Goal: Task Accomplishment & Management: Complete application form

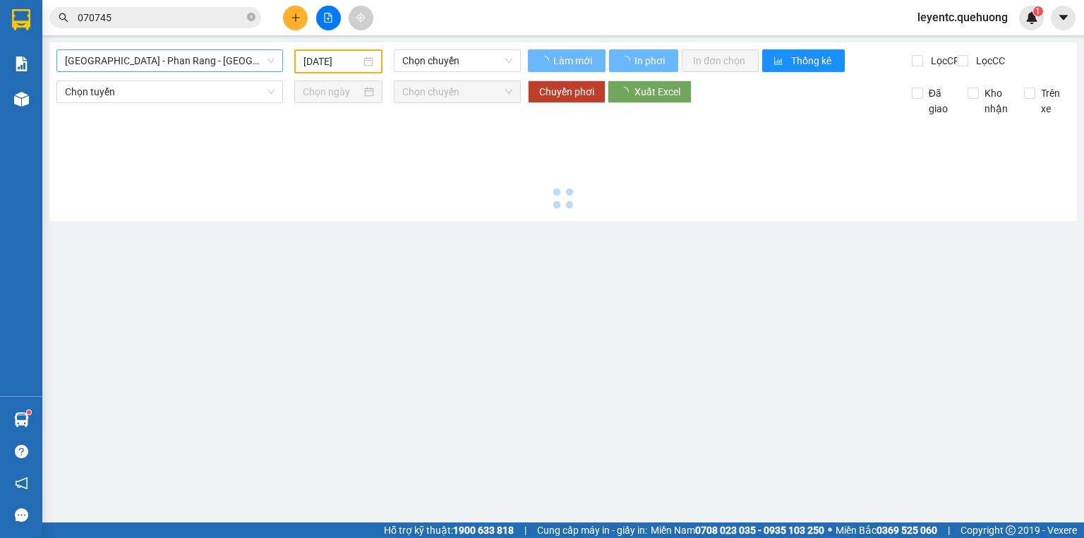
click at [189, 67] on span "[GEOGRAPHIC_DATA] - Phan Rang - [GEOGRAPHIC_DATA]" at bounding box center [170, 60] width 210 height 21
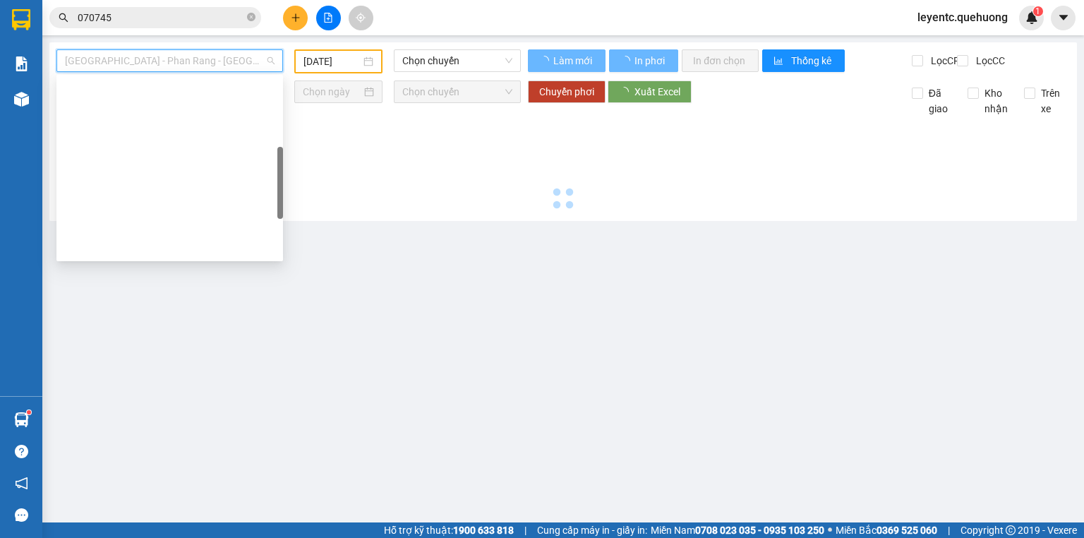
type input "[DATE]"
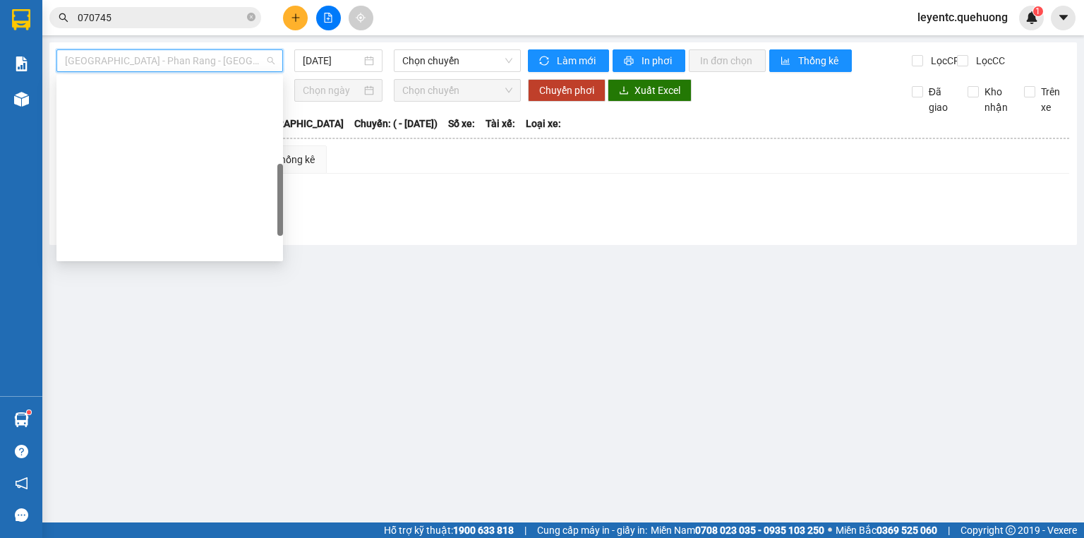
scroll to position [367, 0]
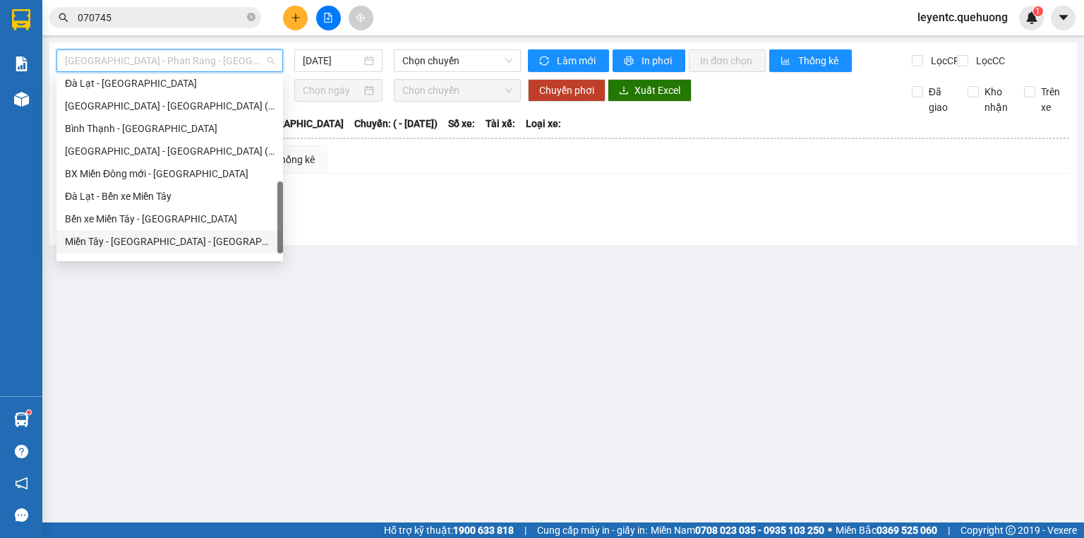
click at [136, 234] on div "Miền Tây - [GEOGRAPHIC_DATA] - [GEOGRAPHIC_DATA]" at bounding box center [170, 242] width 210 height 16
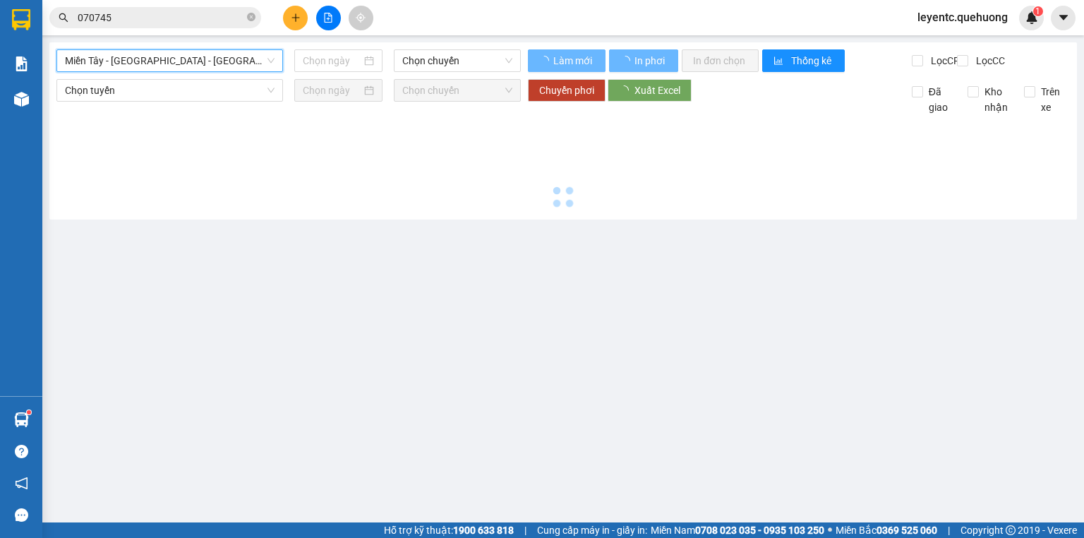
type input "[DATE]"
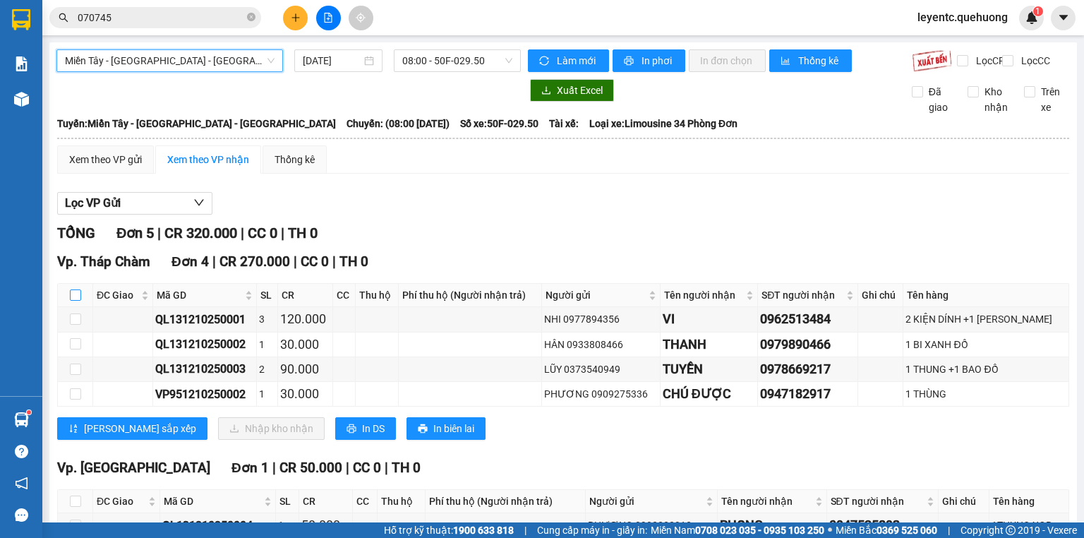
click at [79, 301] on input "checkbox" at bounding box center [75, 294] width 11 height 11
checkbox input "true"
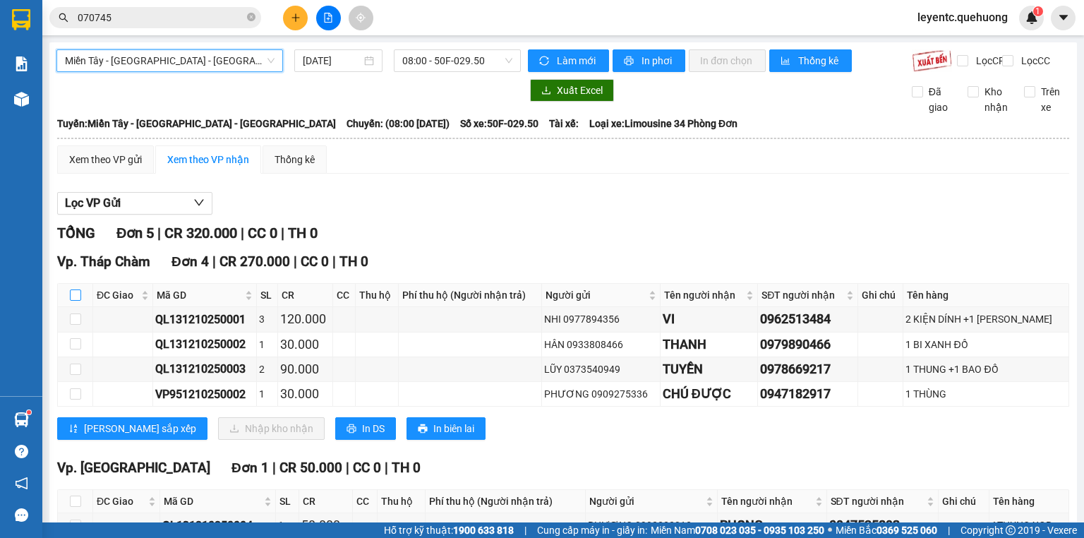
checkbox input "true"
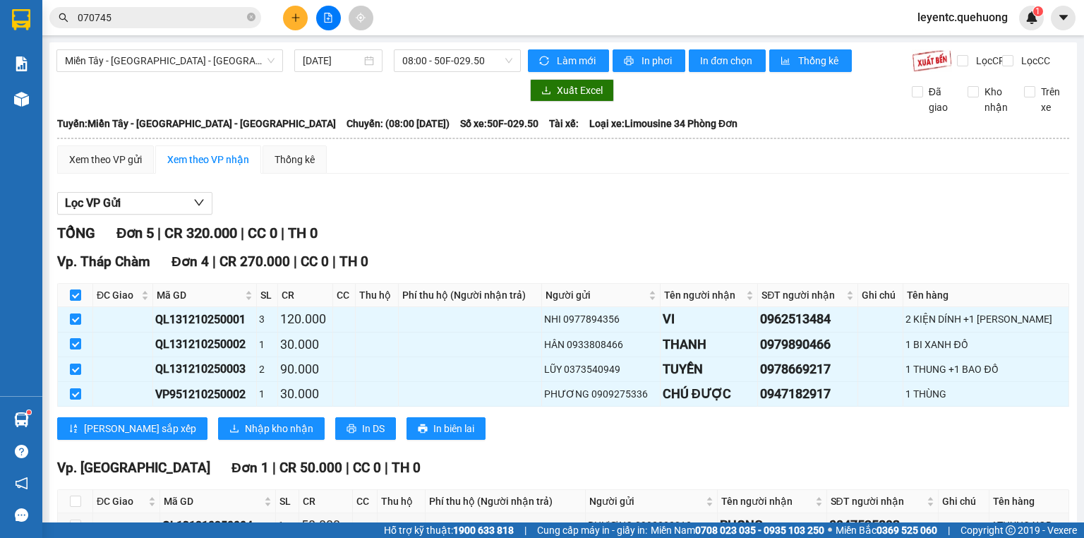
click at [405, 257] on div "TỔNG Đơn 5 | CR 320.000 | CC 0 | TH 0 Vp. Tháp Chàm Đơn 4 | CR 270.000 | CC 0 |…" at bounding box center [563, 405] width 1012 height 367
click at [362, 436] on span "In DS" at bounding box center [373, 429] width 23 height 16
click at [245, 436] on span "Nhập kho nhận" at bounding box center [279, 429] width 68 height 16
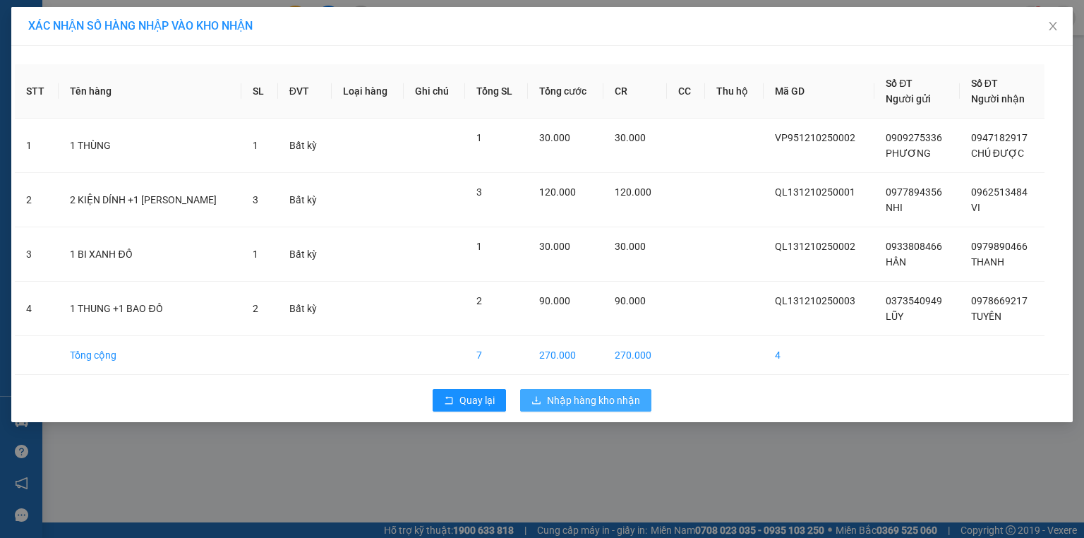
click at [573, 399] on span "Nhập hàng kho nhận" at bounding box center [593, 400] width 93 height 16
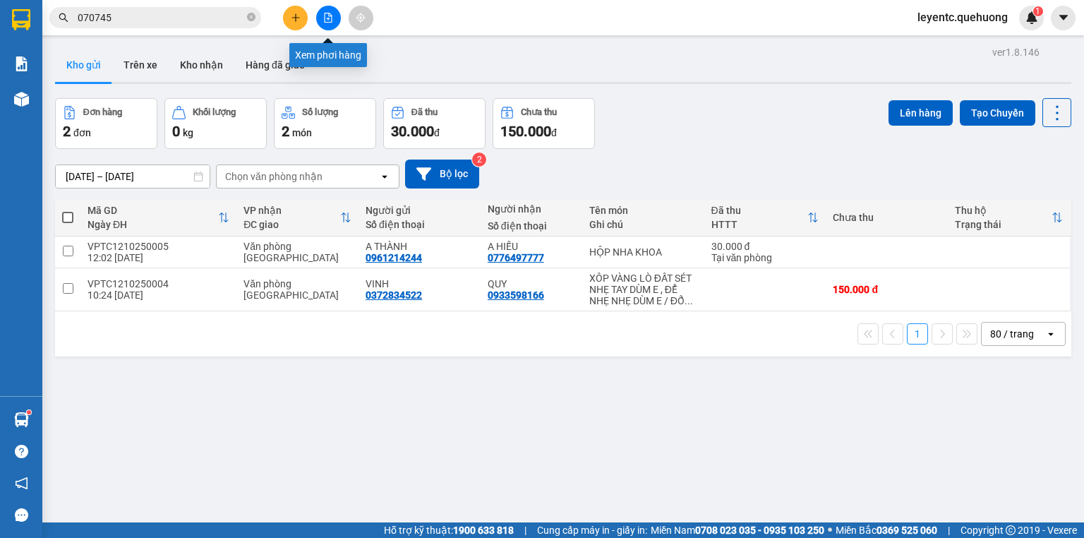
click at [333, 9] on button at bounding box center [328, 18] width 25 height 25
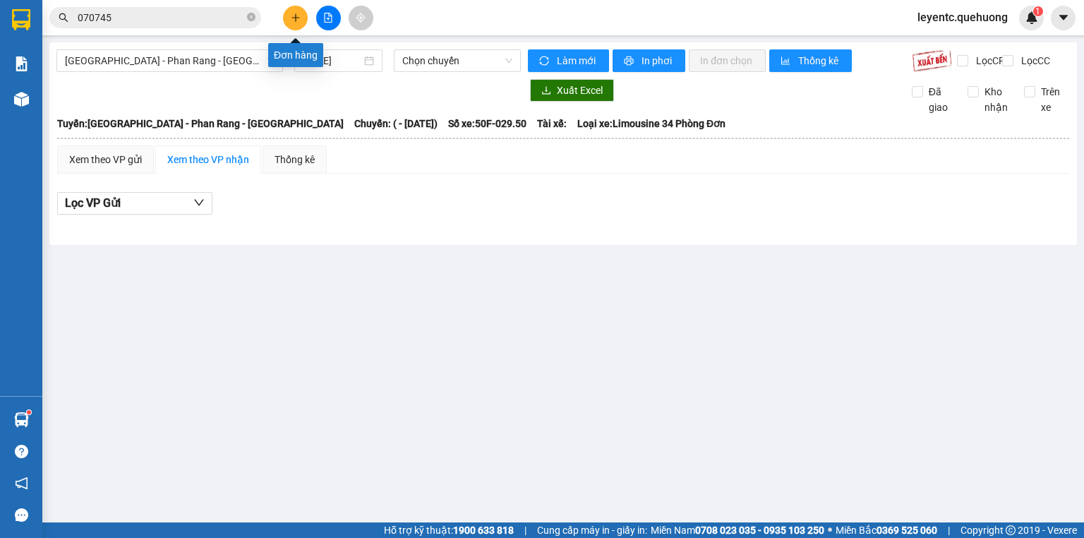
click at [291, 18] on icon "plus" at bounding box center [296, 18] width 10 height 10
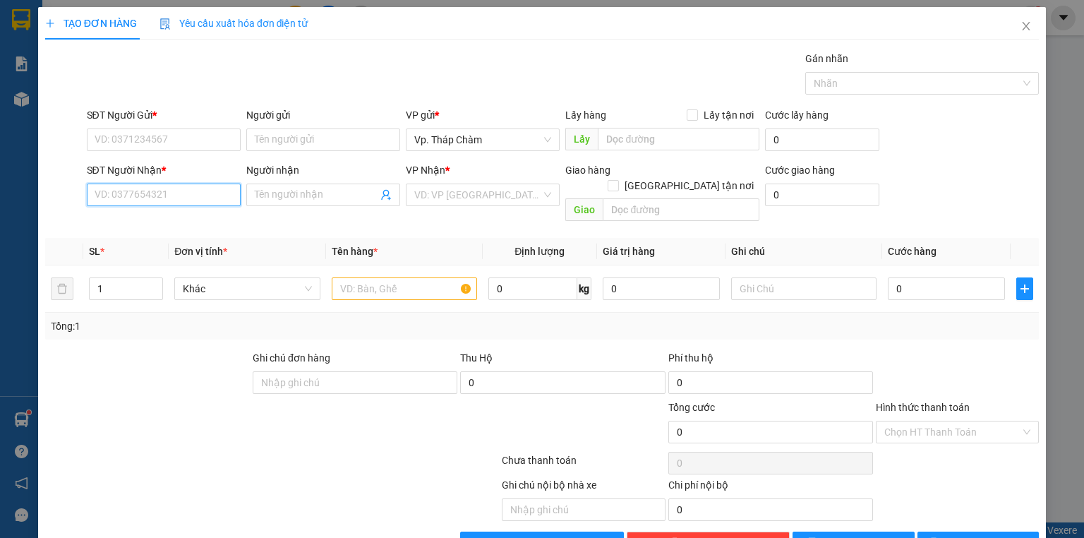
click at [113, 196] on input "SĐT Người Nhận *" at bounding box center [164, 194] width 154 height 23
click at [131, 218] on div "0708618458 - [PERSON_NAME]" at bounding box center [164, 222] width 139 height 16
type input "0708618458"
type input "VÂN"
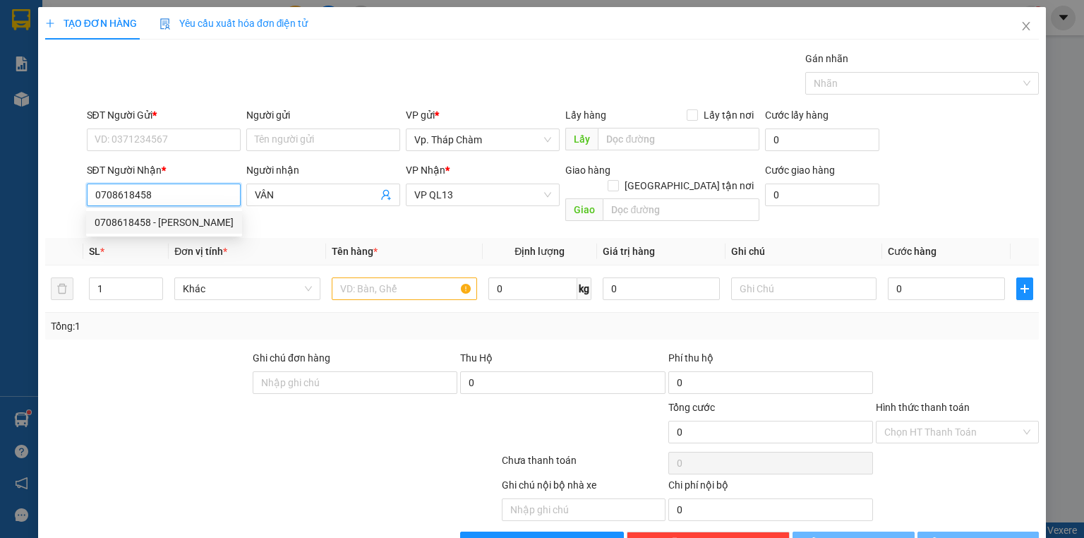
type input "40.000"
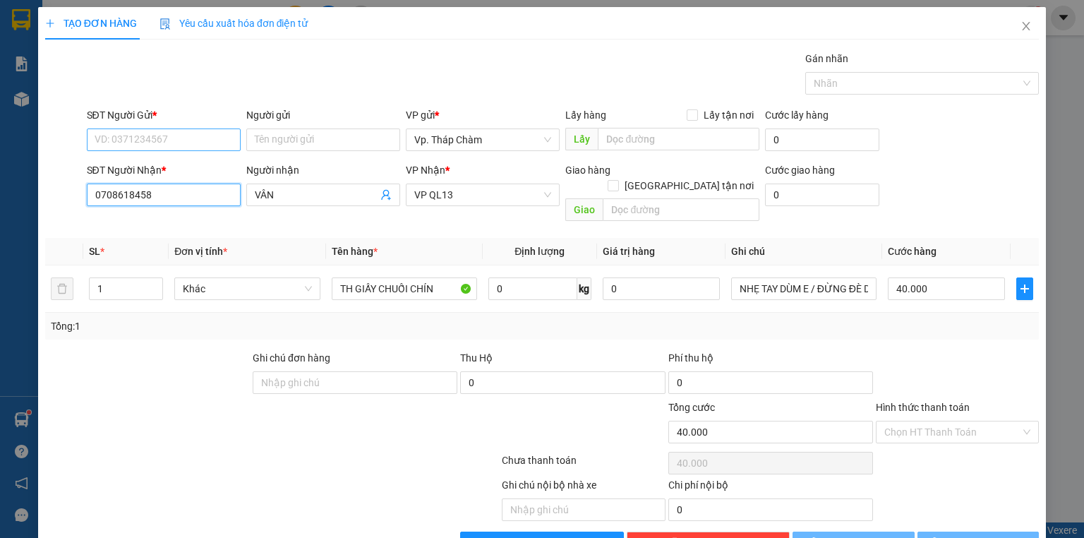
type input "0708618458"
click at [160, 135] on input "SĐT Người Gửi *" at bounding box center [164, 139] width 154 height 23
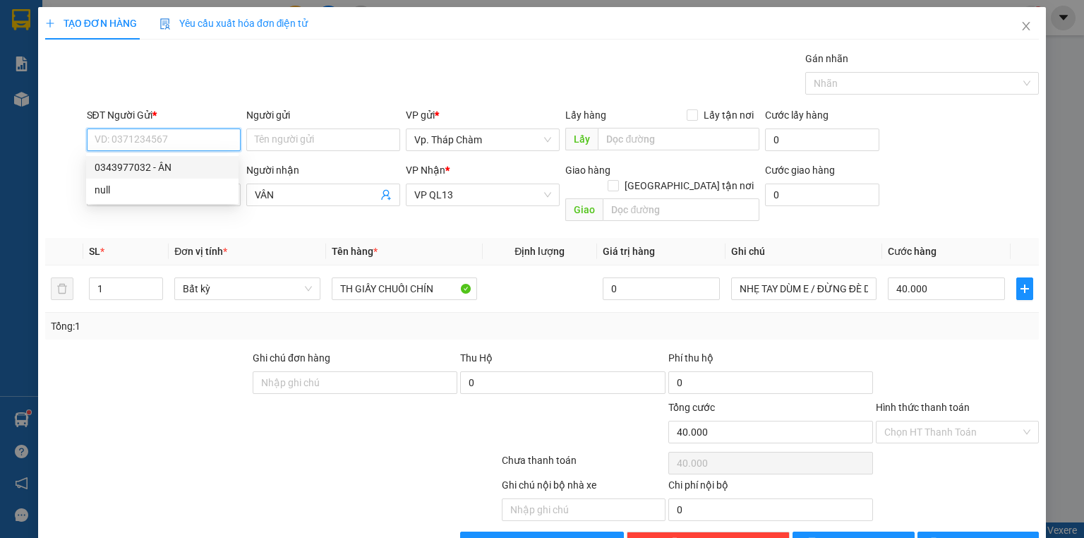
click at [157, 166] on div "0343977032 - ÂN" at bounding box center [162, 167] width 135 height 16
type input "0343977032"
type input "ÂN"
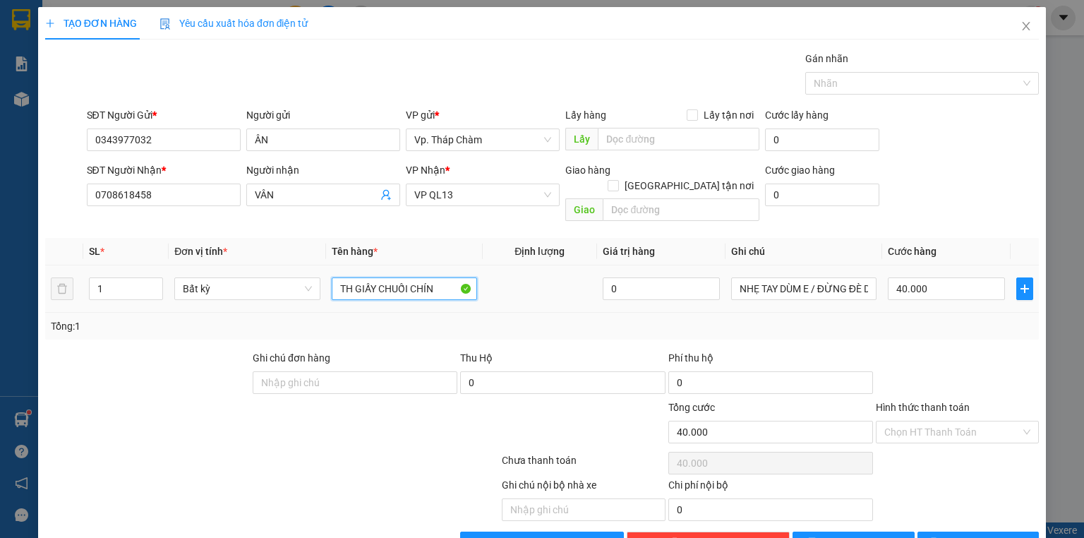
drag, startPoint x: 376, startPoint y: 273, endPoint x: 445, endPoint y: 285, distance: 70.2
click at [445, 285] on div "TH GIẤY CHUỐI CHÍN" at bounding box center [404, 288] width 145 height 28
type input "TH GIẤY ĐỒ ĂN"
click at [926, 350] on div at bounding box center [957, 374] width 166 height 49
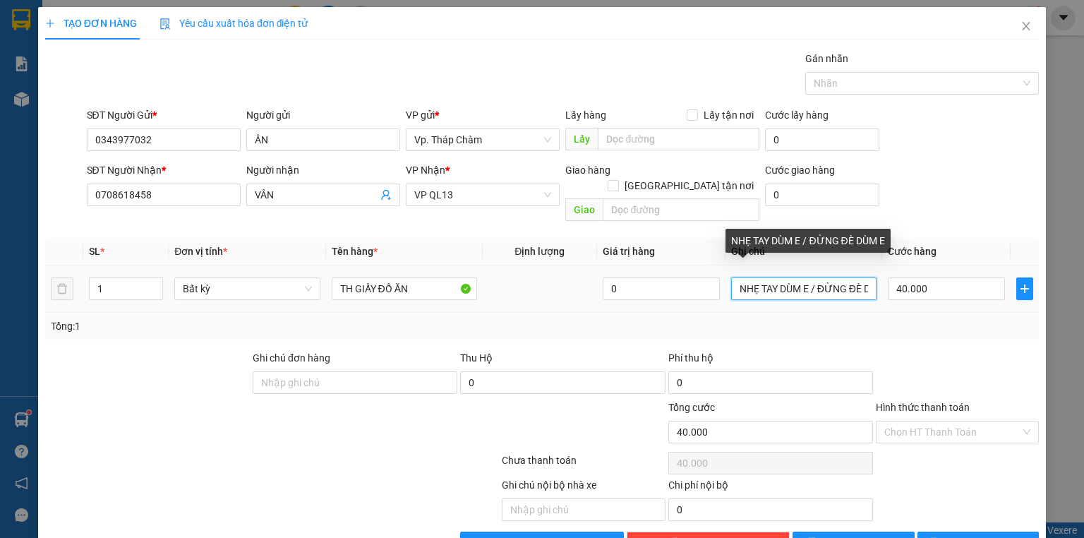
scroll to position [0, 31]
drag, startPoint x: 806, startPoint y: 271, endPoint x: 970, endPoint y: 289, distance: 164.7
click at [970, 289] on tr "1 Bất kỳ TH GIẤY ĐỒ ĂN 0 NHẸ TAY DÙM E / ĐỪNG ĐÈ DÙM E 40.000" at bounding box center [541, 288] width 993 height 47
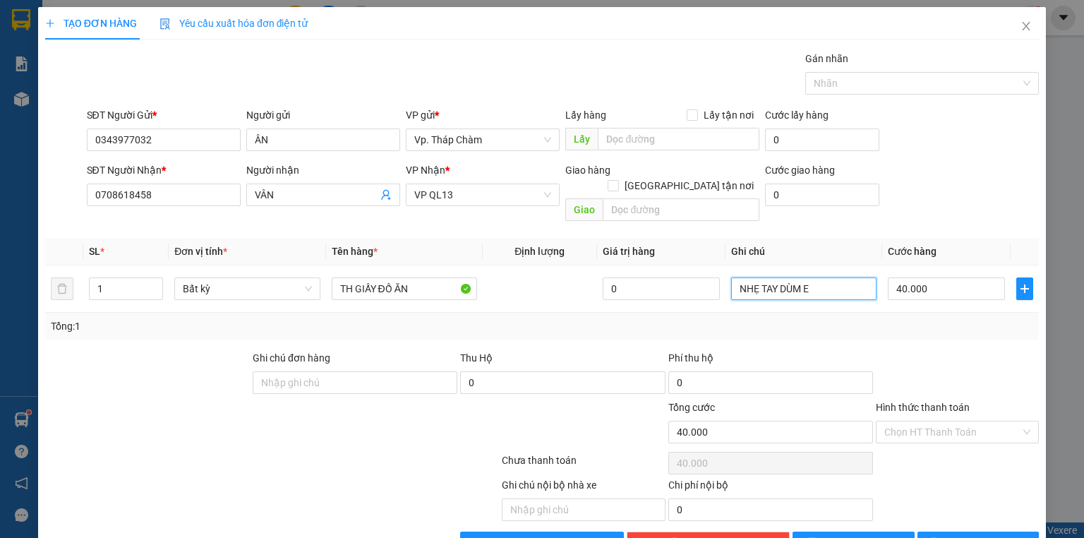
scroll to position [26, 0]
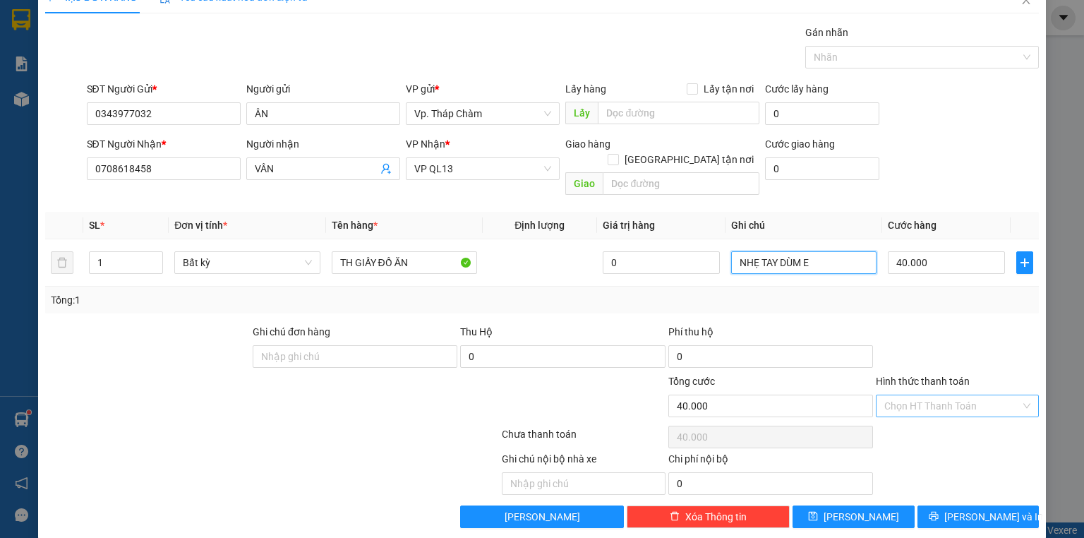
type input "NHẸ TAY DÙM E"
click at [950, 395] on input "Hình thức thanh toán" at bounding box center [952, 405] width 136 height 21
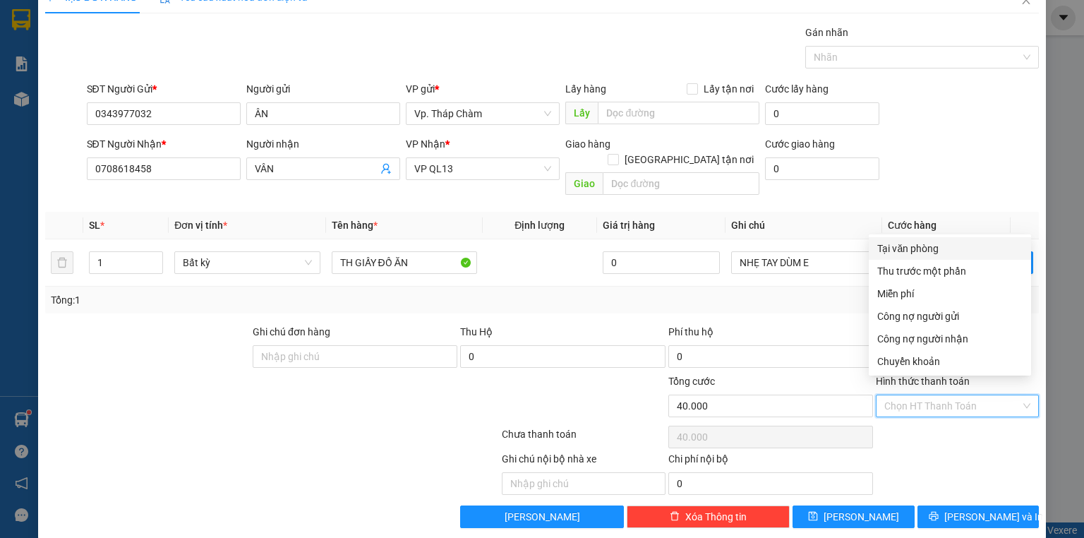
click at [891, 249] on div "Tại văn phòng" at bounding box center [949, 249] width 145 height 16
type input "0"
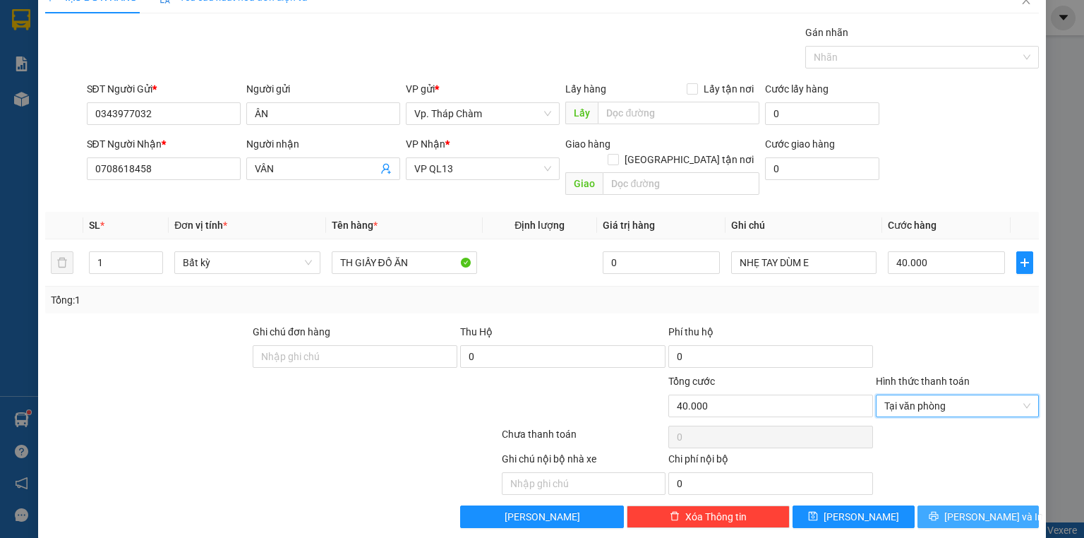
click at [980, 509] on span "[PERSON_NAME] và In" at bounding box center [993, 517] width 99 height 16
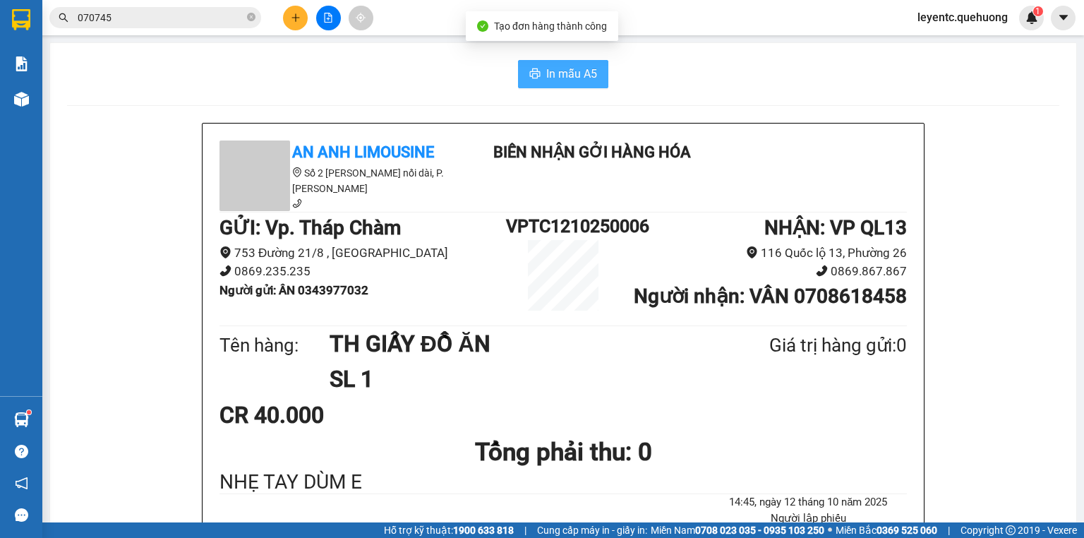
click at [576, 66] on span "In mẫu A5" at bounding box center [571, 74] width 51 height 18
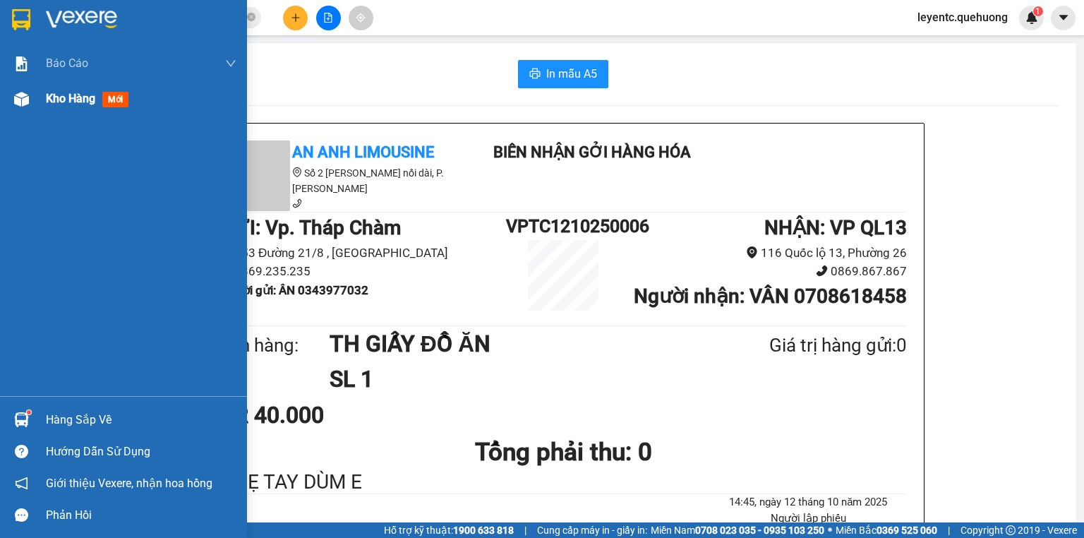
click at [23, 98] on img at bounding box center [21, 99] width 15 height 15
